Goal: Task Accomplishment & Management: Manage account settings

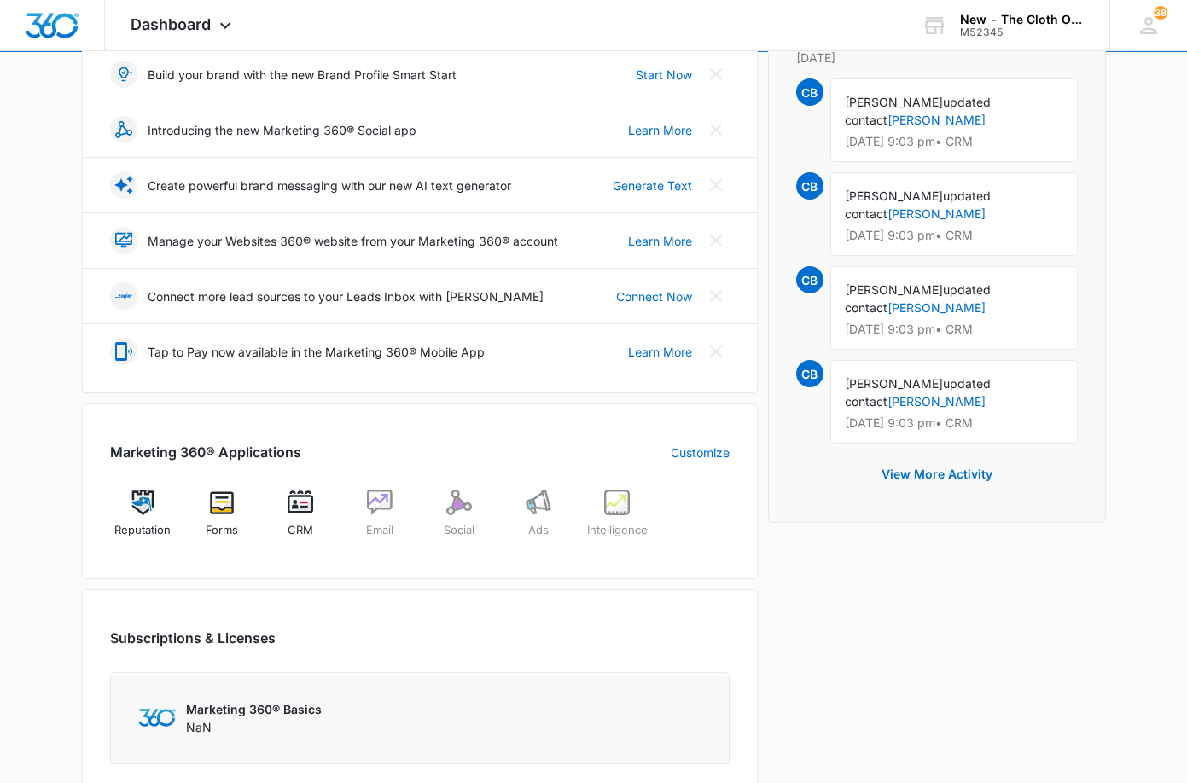
scroll to position [256, 0]
click at [288, 509] on img at bounding box center [301, 502] width 26 height 26
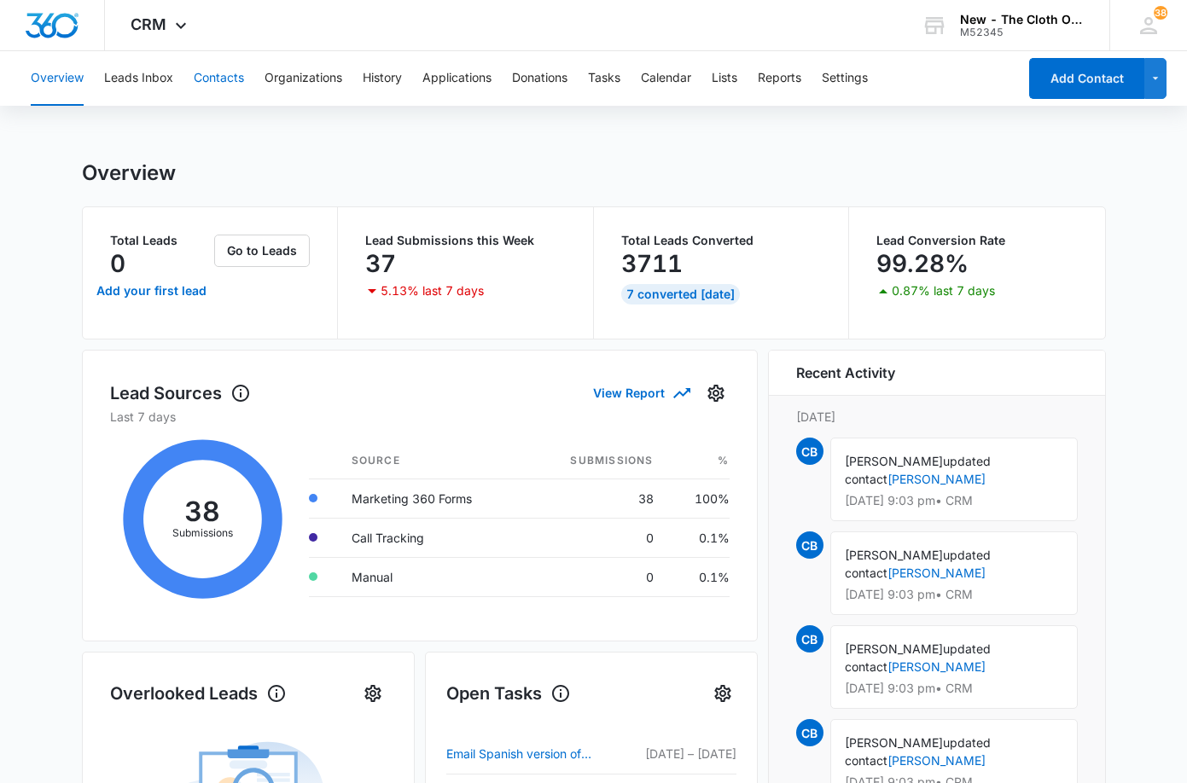
click at [224, 80] on button "Contacts" at bounding box center [219, 78] width 50 height 55
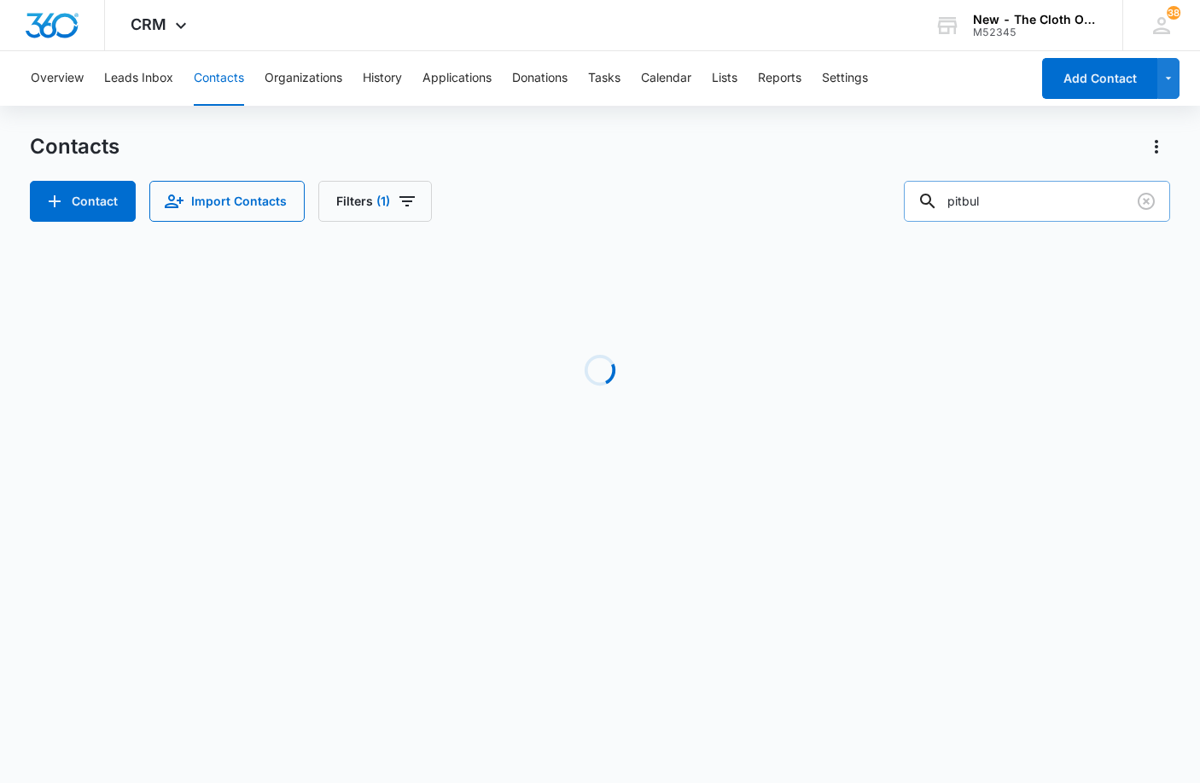
click at [1081, 206] on input "pitbul" at bounding box center [1037, 201] width 266 height 41
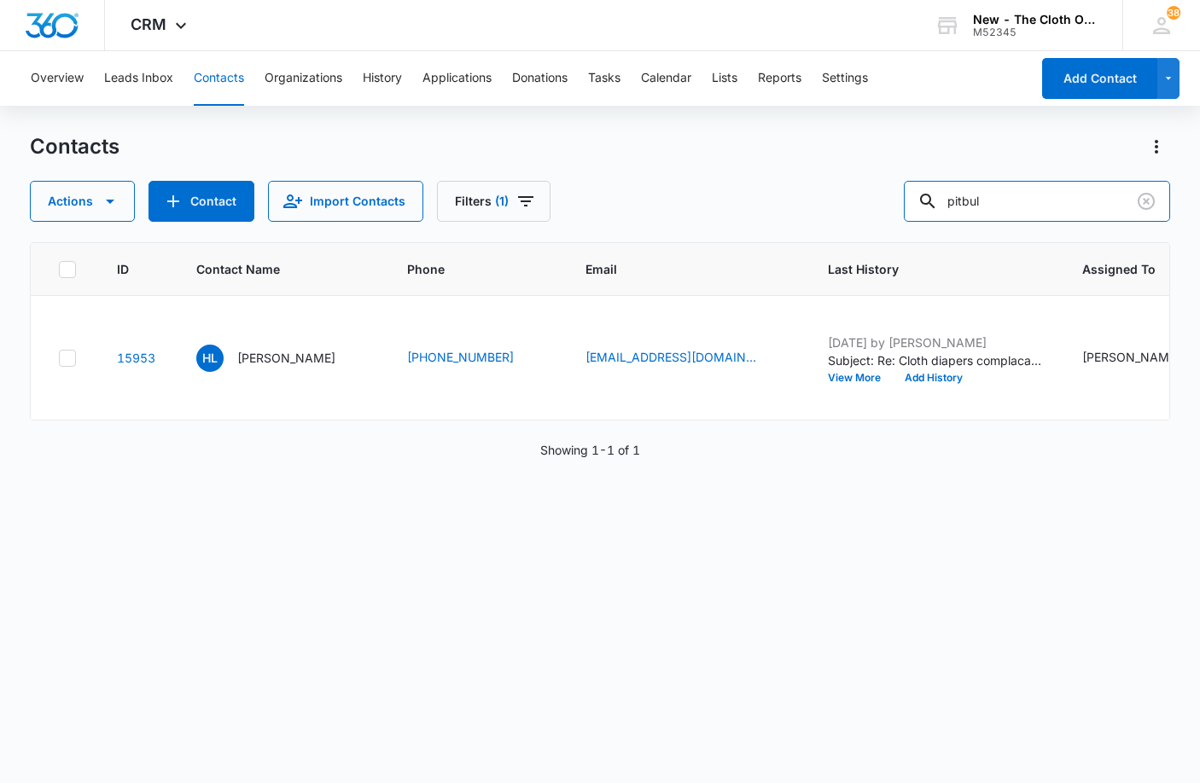
drag, startPoint x: 991, startPoint y: 203, endPoint x: 903, endPoint y: 201, distance: 87.9
click at [903, 201] on div "Actions Contact Import Contacts Filters (1) pitbul" at bounding box center [600, 201] width 1140 height 41
click at [294, 367] on p "[PERSON_NAME]" at bounding box center [286, 358] width 98 height 18
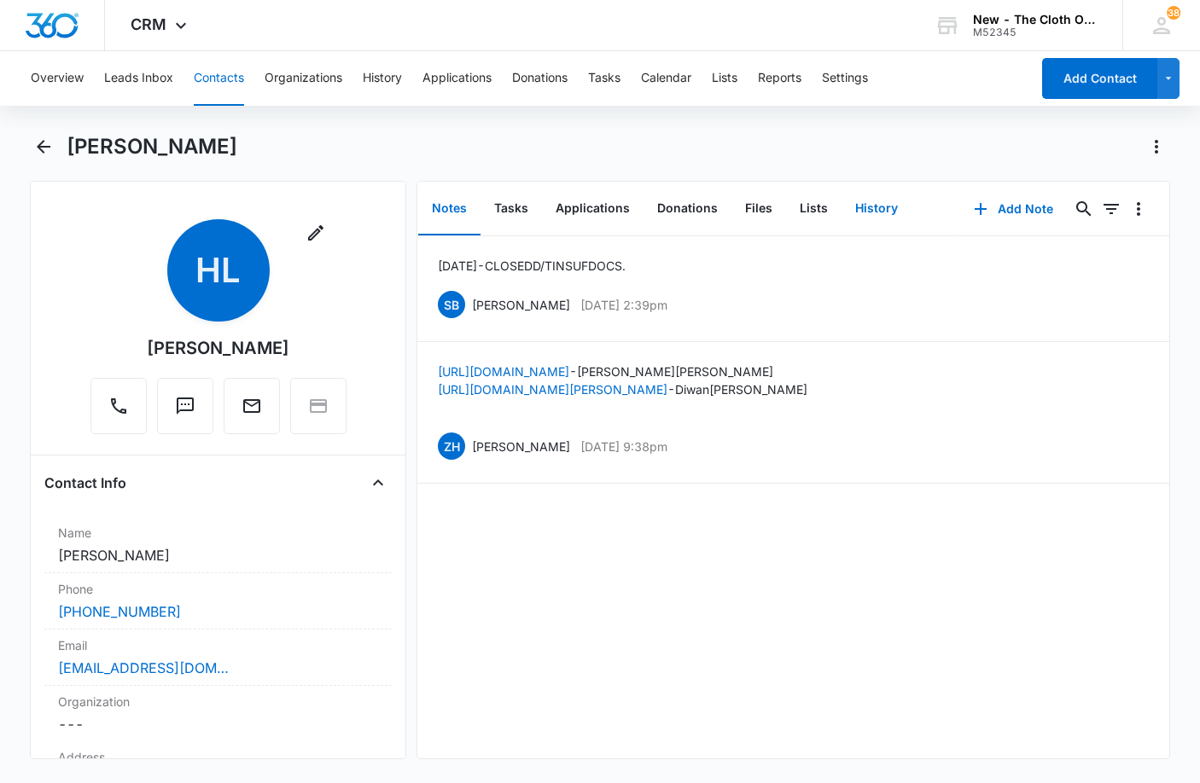
click at [857, 205] on button "History" at bounding box center [876, 209] width 70 height 53
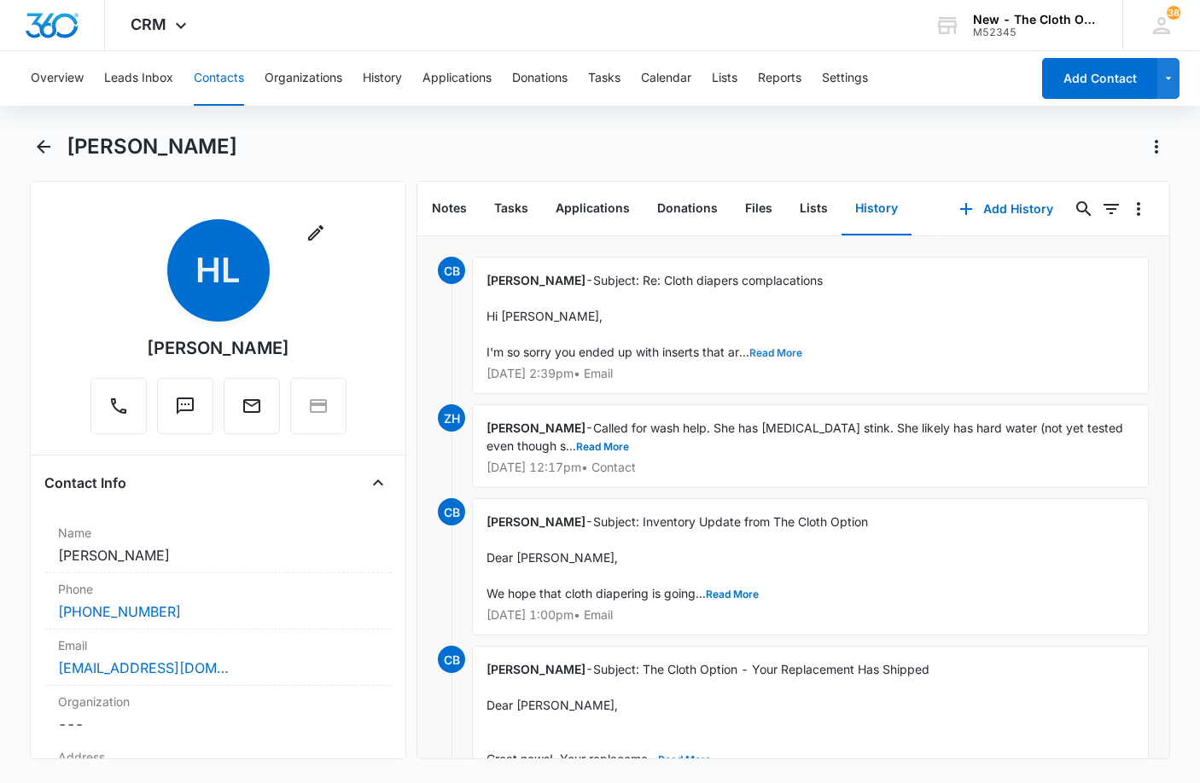
click at [781, 350] on button "Read More" at bounding box center [775, 353] width 53 height 10
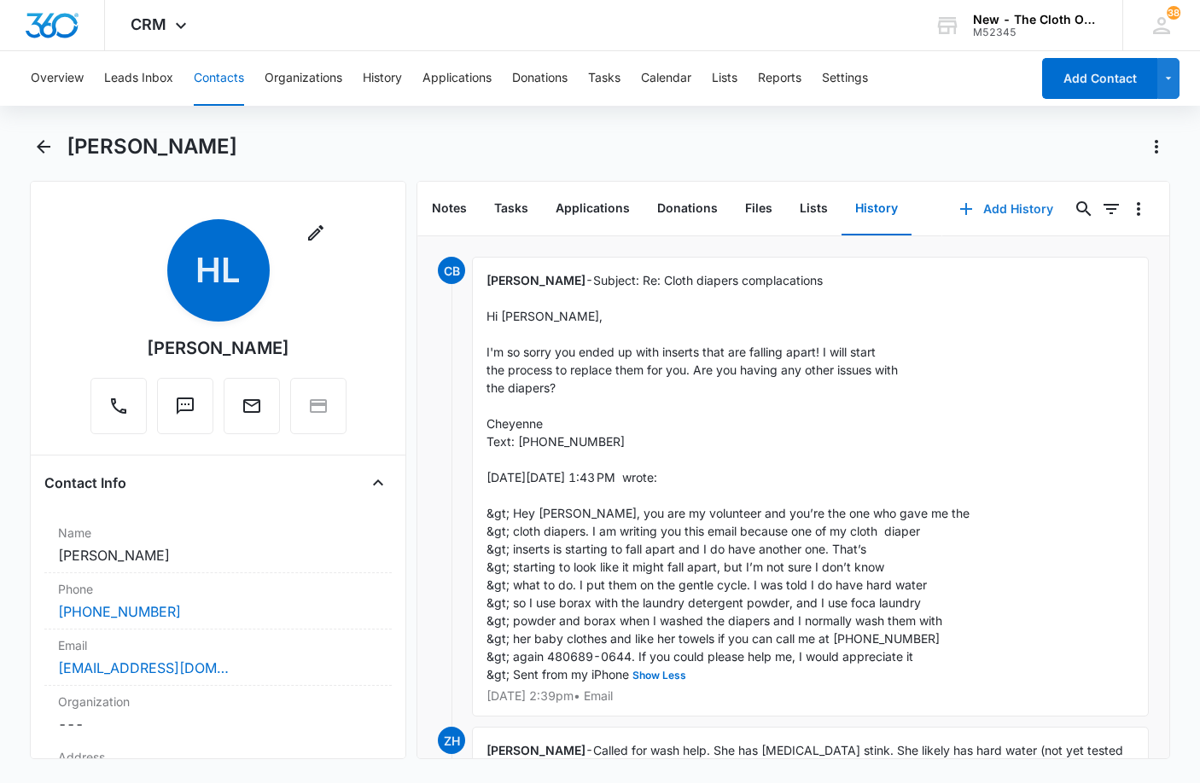
click at [1018, 218] on button "Add History" at bounding box center [1006, 209] width 128 height 41
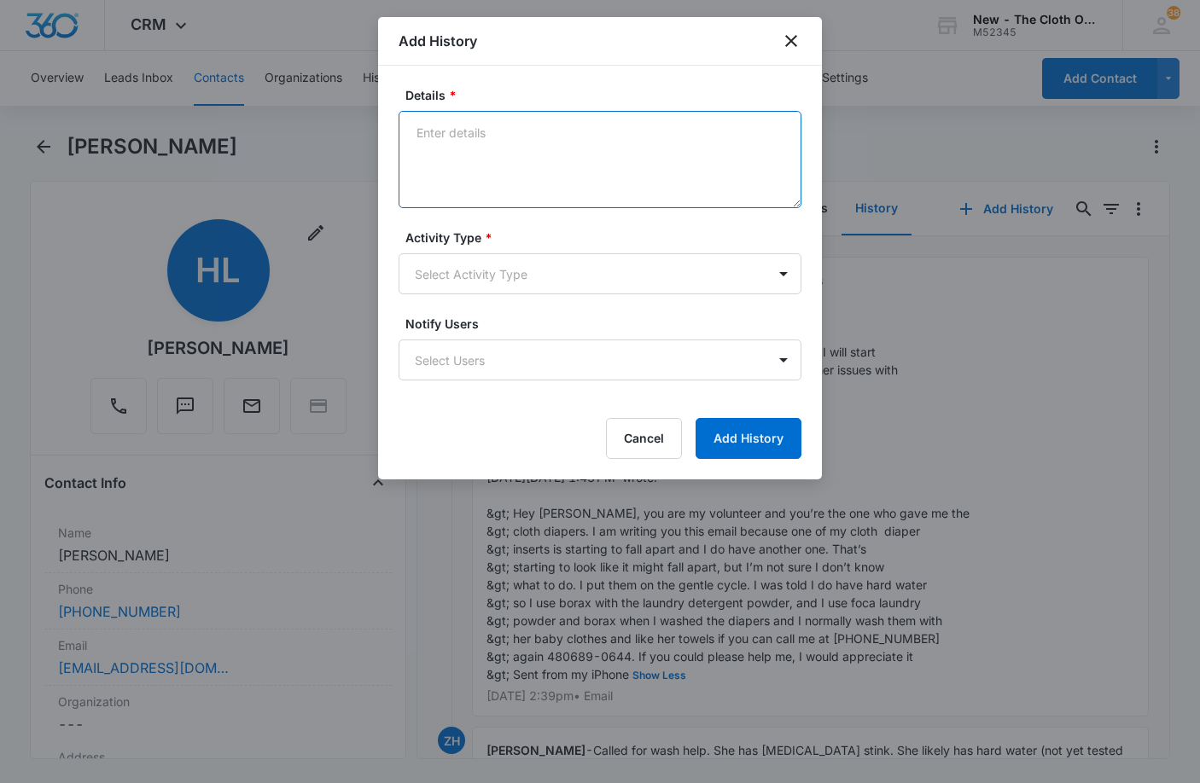
click at [507, 158] on textarea "Details *" at bounding box center [599, 159] width 403 height 97
click at [508, 264] on body "CRM Apps Reputation Forms CRM Email Social Ads Intelligence Brand Settings AI A…" at bounding box center [600, 391] width 1200 height 783
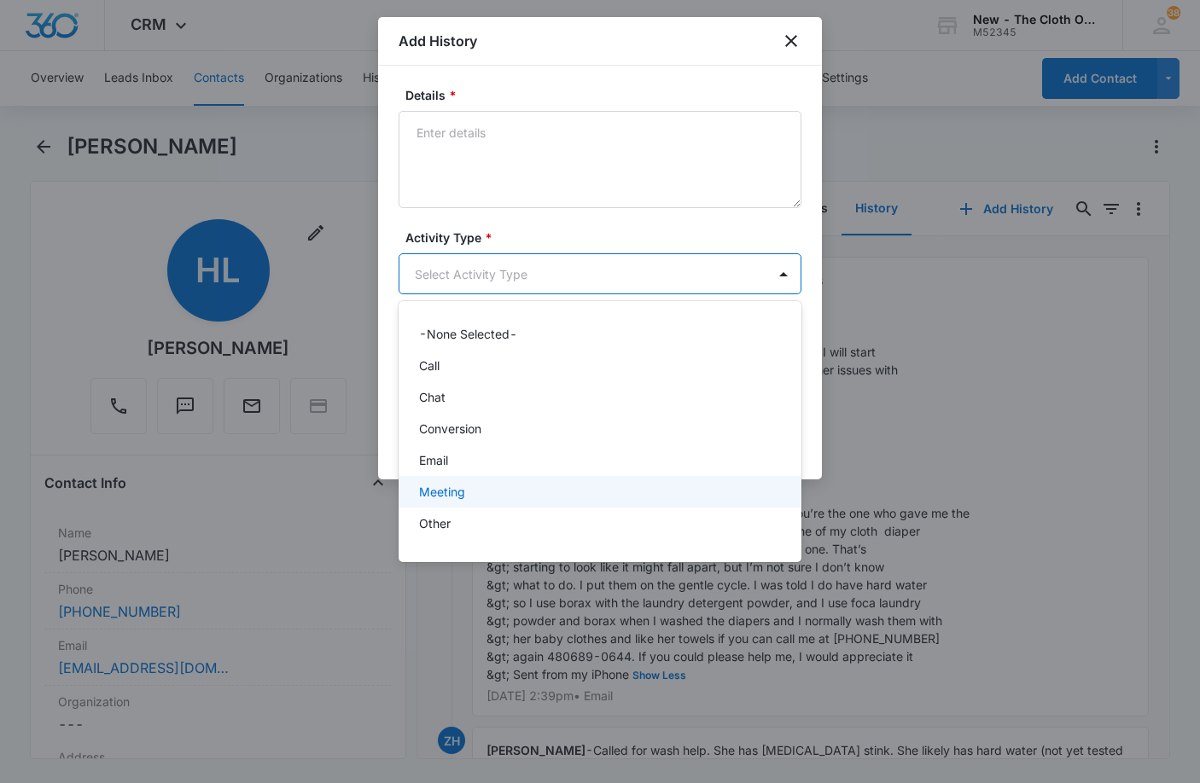
scroll to position [26, 0]
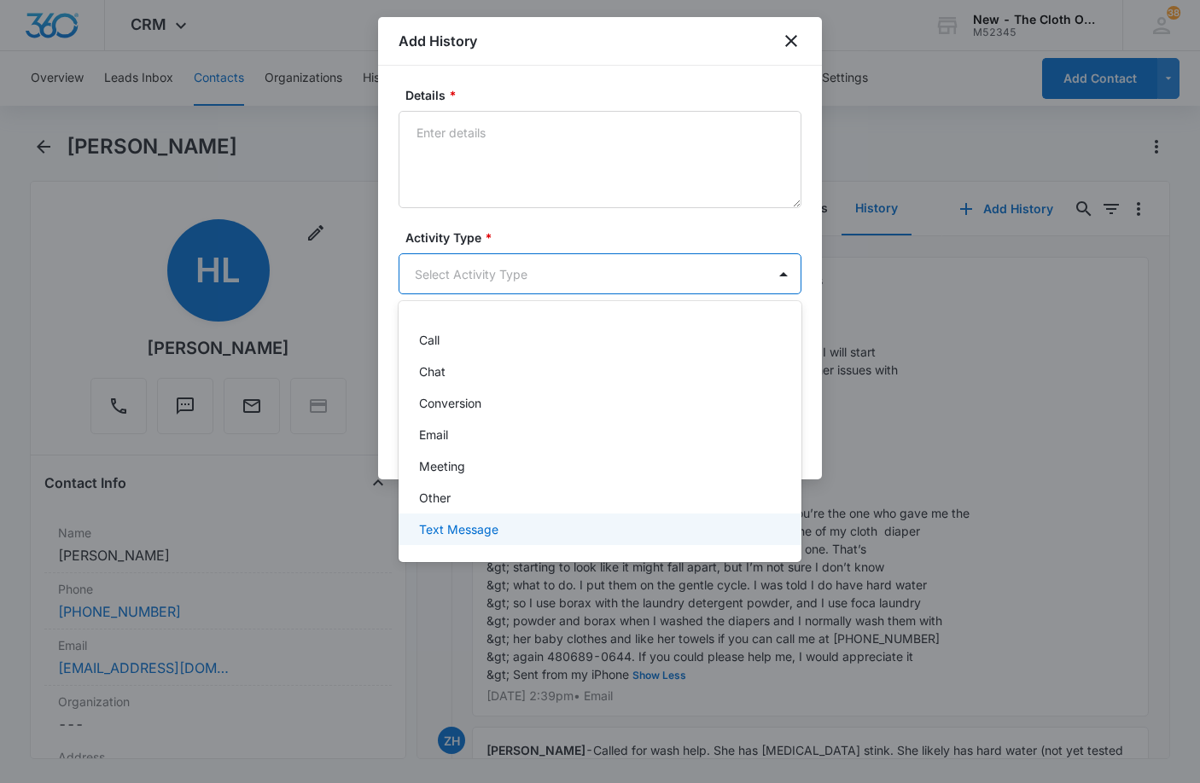
drag, startPoint x: 474, startPoint y: 535, endPoint x: 471, endPoint y: 448, distance: 87.1
click at [474, 533] on p "Text Message" at bounding box center [458, 529] width 79 height 18
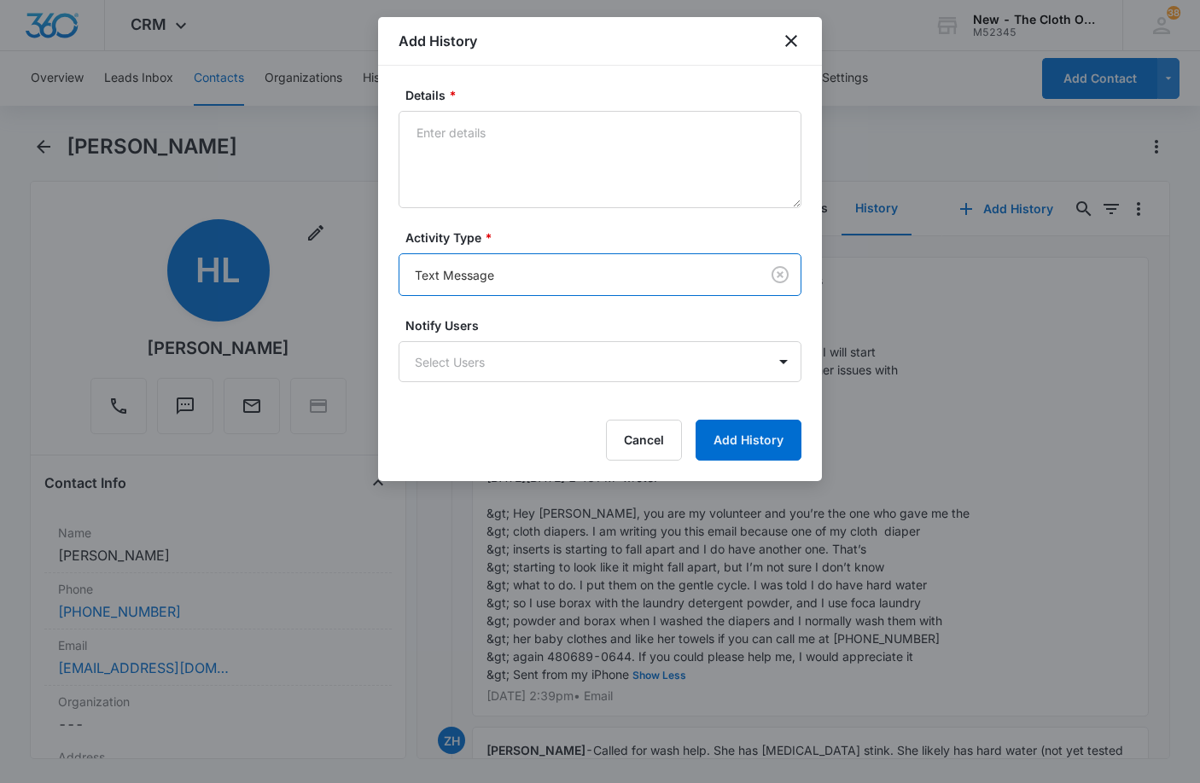
click at [520, 106] on div "Details *" at bounding box center [599, 147] width 403 height 122
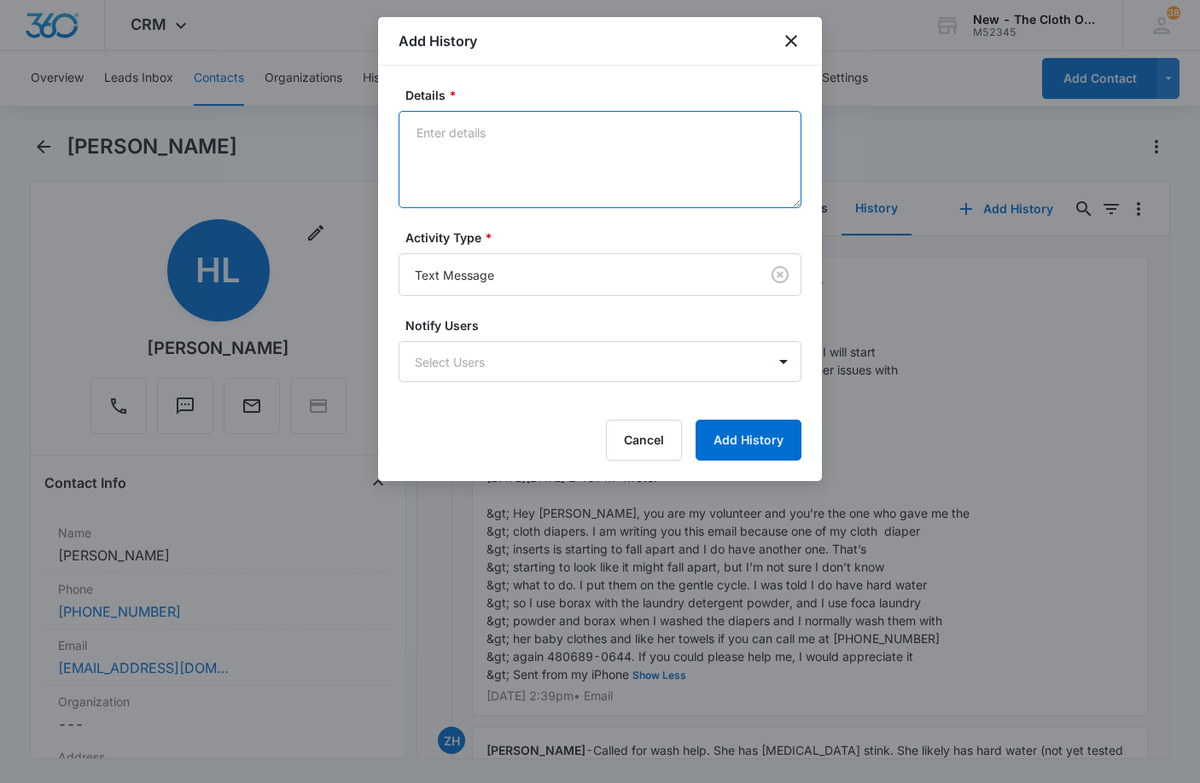
click at [508, 133] on textarea "Details *" at bounding box center [599, 159] width 403 height 97
type textarea "h"
click at [677, 174] on textarea "[PERSON_NAME] texted me following the last email and stated she is experiencing…" at bounding box center [599, 159] width 403 height 97
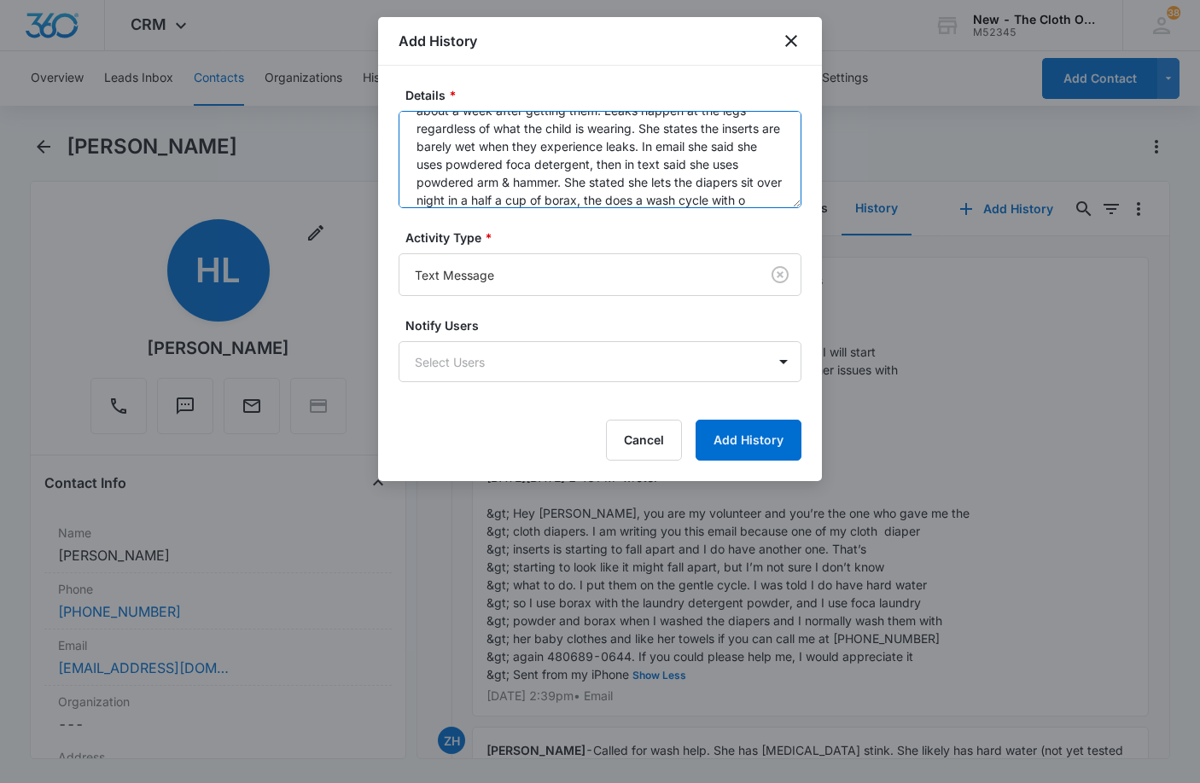
scroll to position [76, 0]
drag, startPoint x: 650, startPoint y: 142, endPoint x: 671, endPoint y: 130, distance: 24.4
click at [671, 130] on textarea "[PERSON_NAME] texted me following the last email and stated she is experiencing…" at bounding box center [599, 159] width 403 height 97
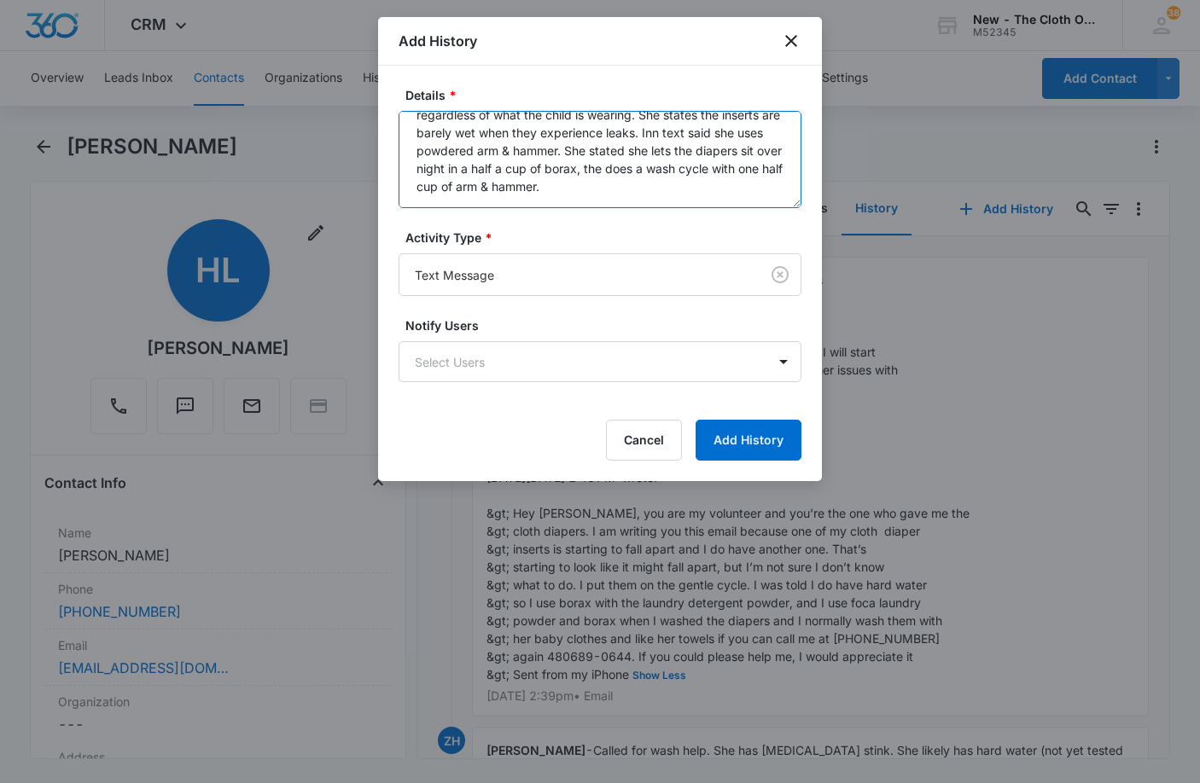
scroll to position [72, 0]
click at [641, 189] on textarea "[PERSON_NAME] texted me following the last email and stated she is experiencing…" at bounding box center [599, 159] width 403 height 97
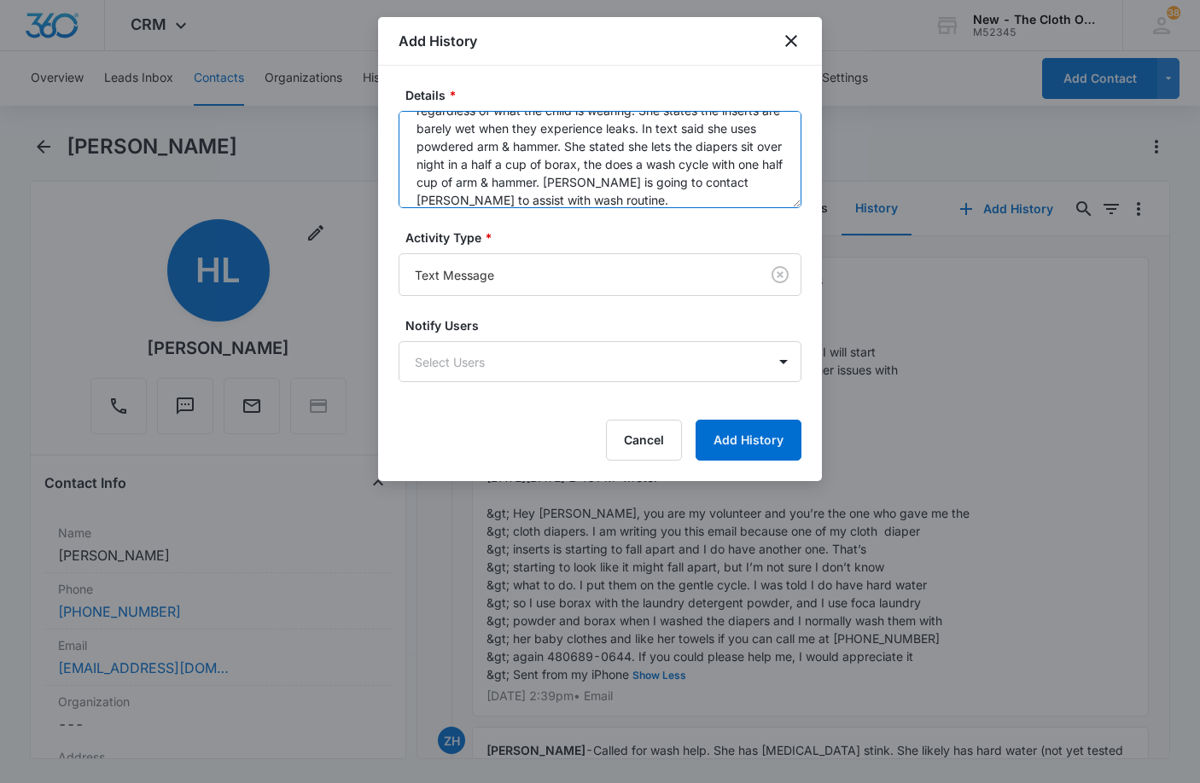
scroll to position [90, 0]
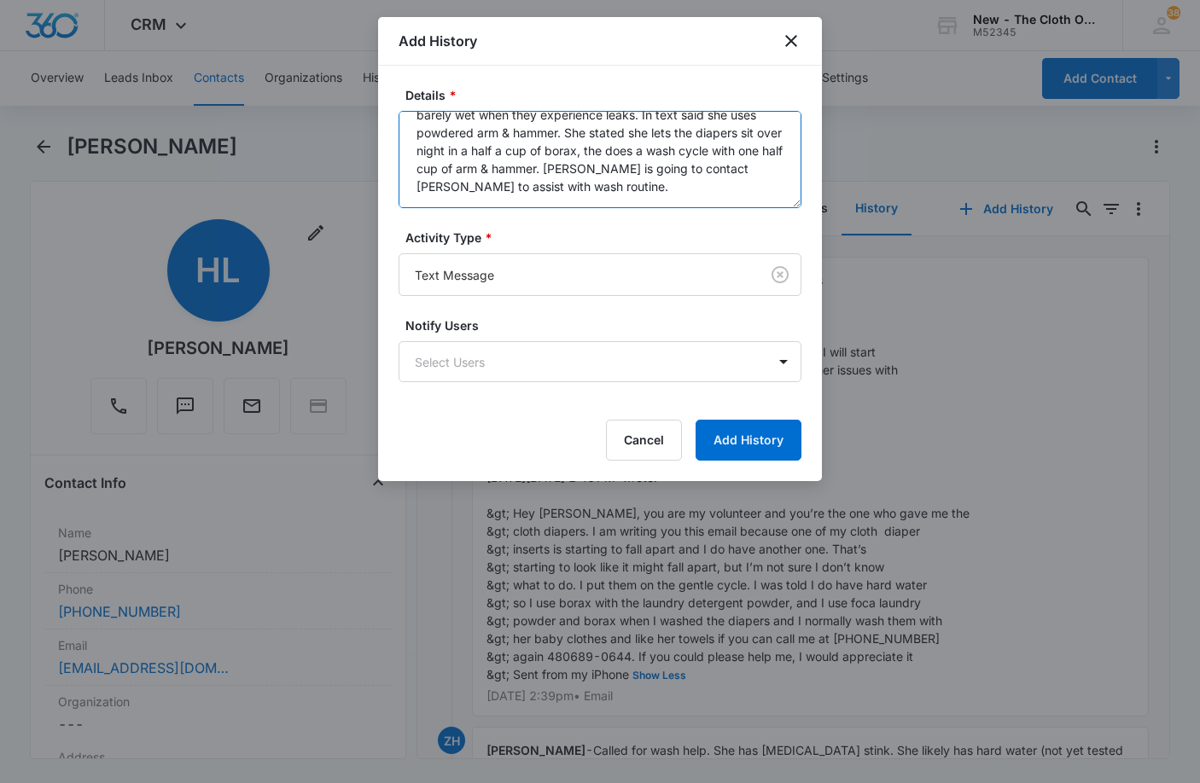
drag, startPoint x: 620, startPoint y: 194, endPoint x: 511, endPoint y: 193, distance: 109.2
click at [511, 193] on textarea "[PERSON_NAME] texted me following the last email and stated she is experiencing…" at bounding box center [599, 159] width 403 height 97
type textarea "[PERSON_NAME] texted me following the last email and stated she is experiencing…"
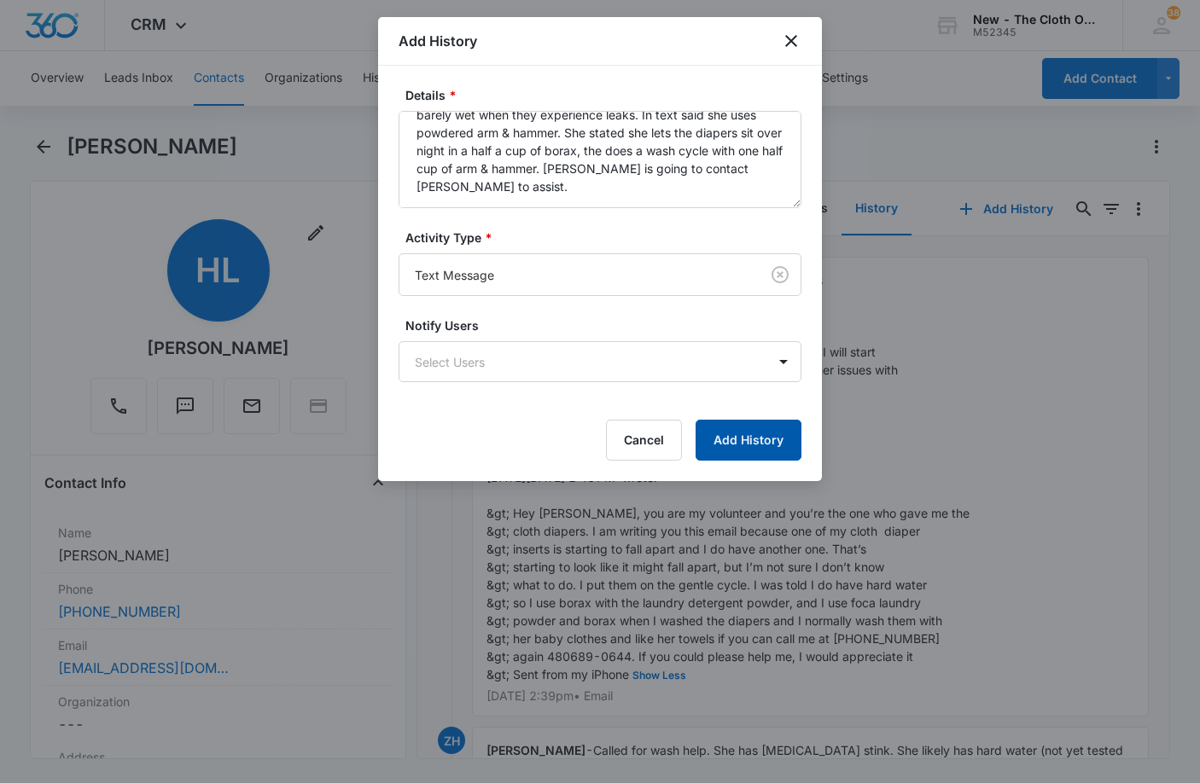
click at [750, 434] on button "Add History" at bounding box center [748, 440] width 106 height 41
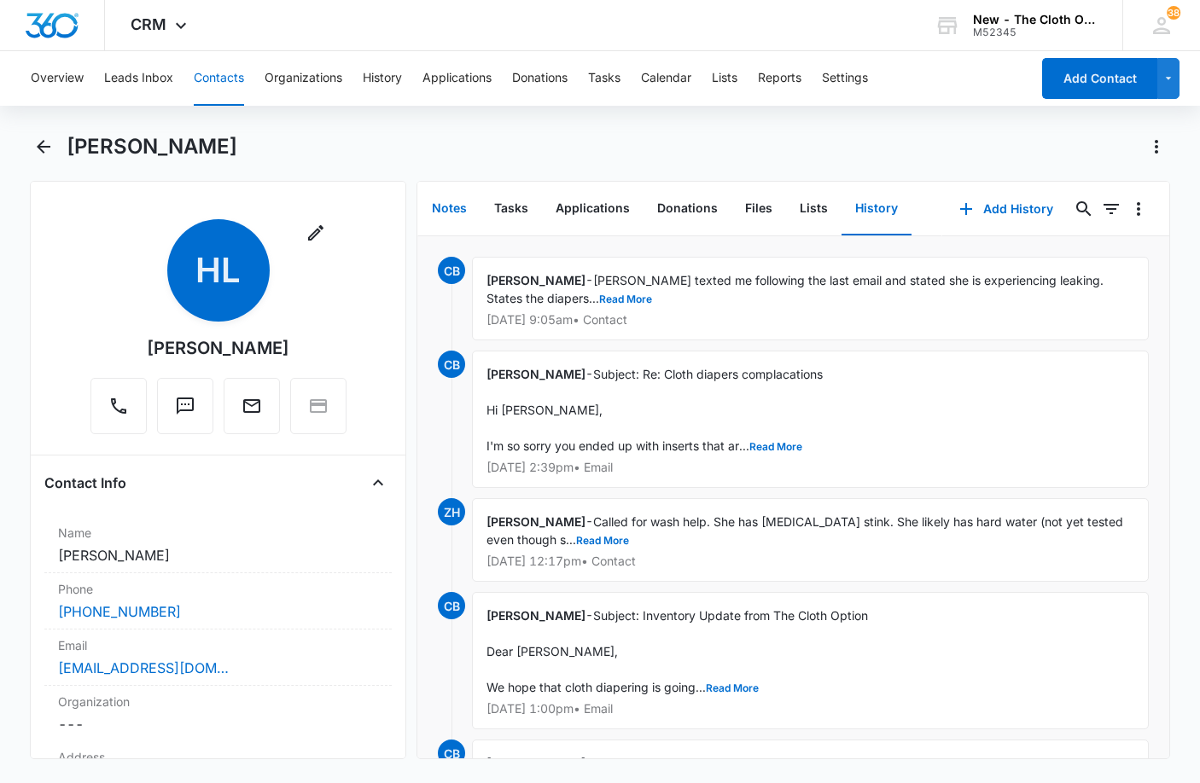
click at [435, 212] on button "Notes" at bounding box center [449, 209] width 62 height 53
